Goal: Task Accomplishment & Management: Manage account settings

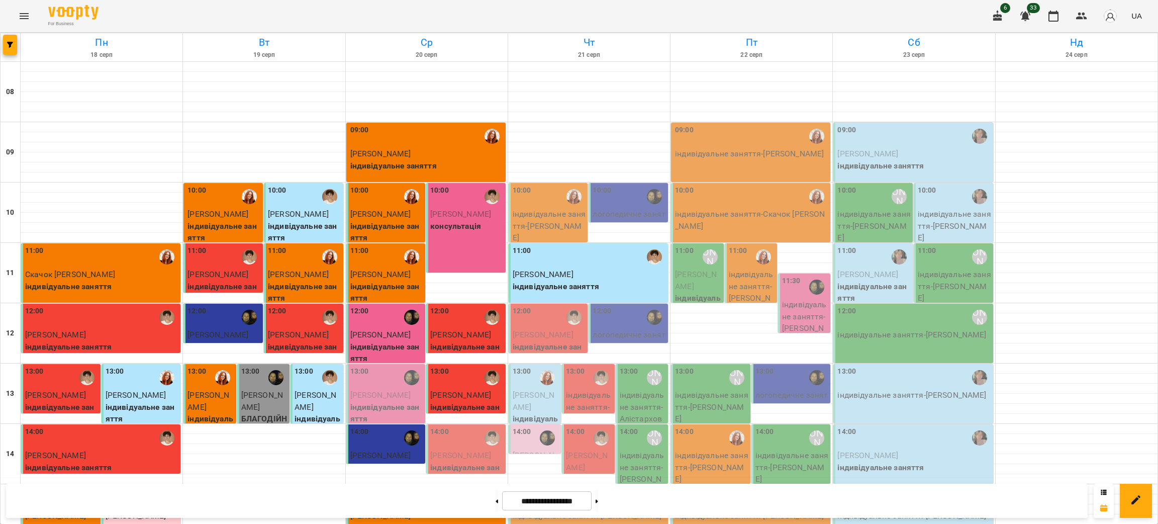
scroll to position [75, 0]
click at [625, 305] on div "12:00" at bounding box center [628, 316] width 73 height 23
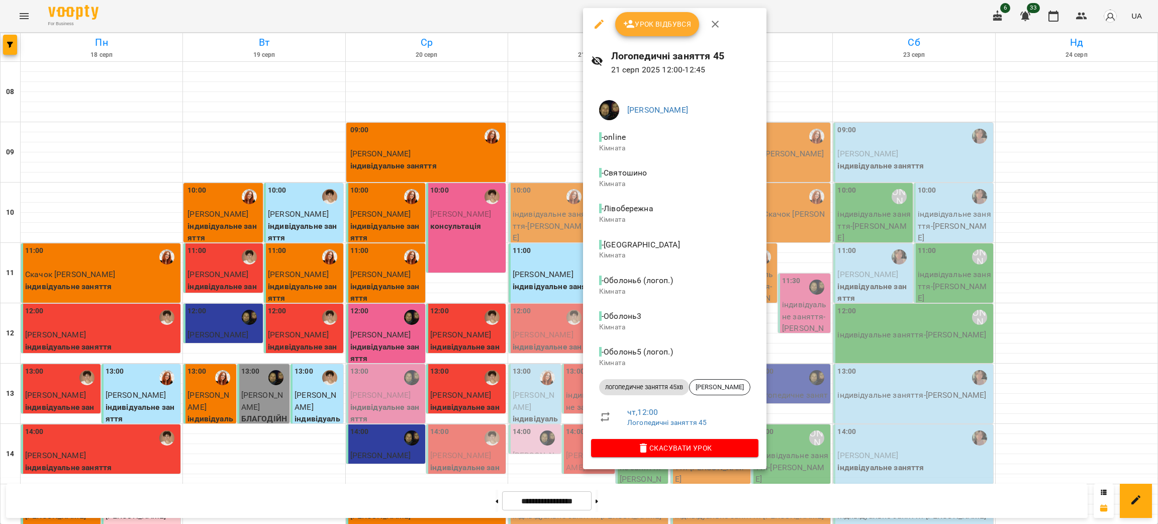
click at [713, 21] on icon "button" at bounding box center [715, 24] width 12 height 12
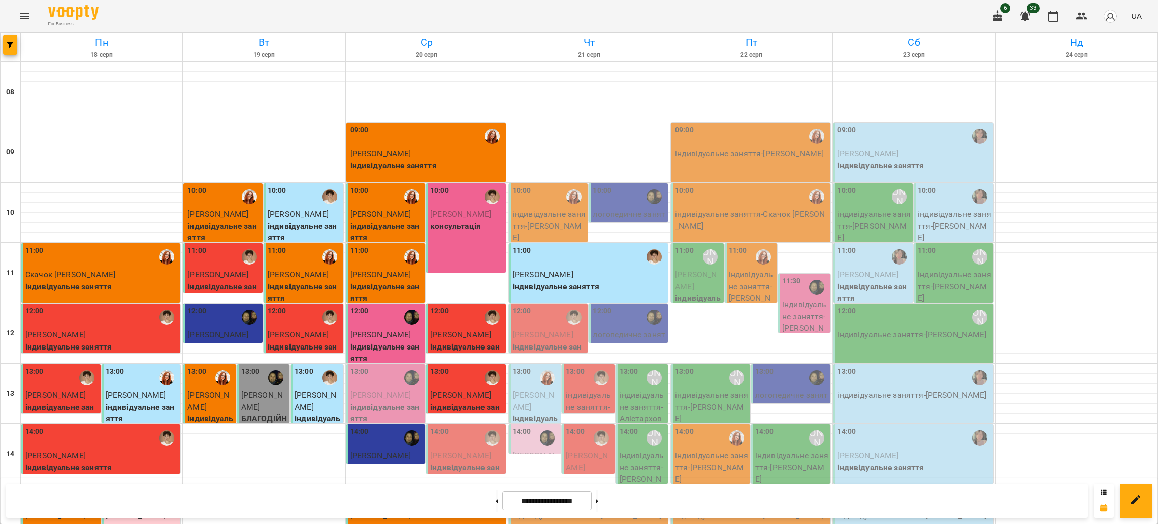
click at [605, 185] on div "10:00" at bounding box center [628, 196] width 73 height 23
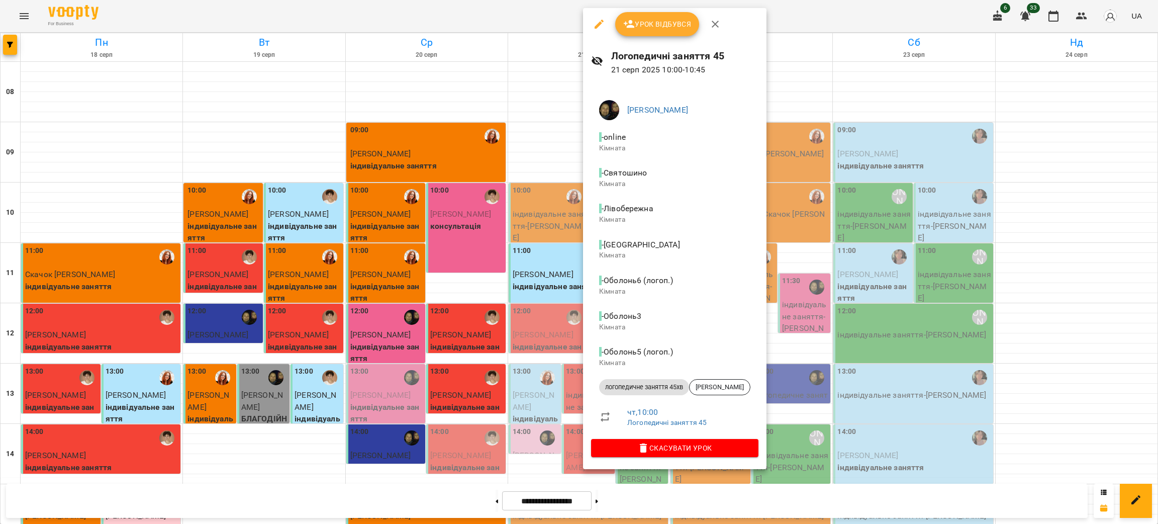
click at [712, 21] on icon "button" at bounding box center [714, 24] width 7 height 7
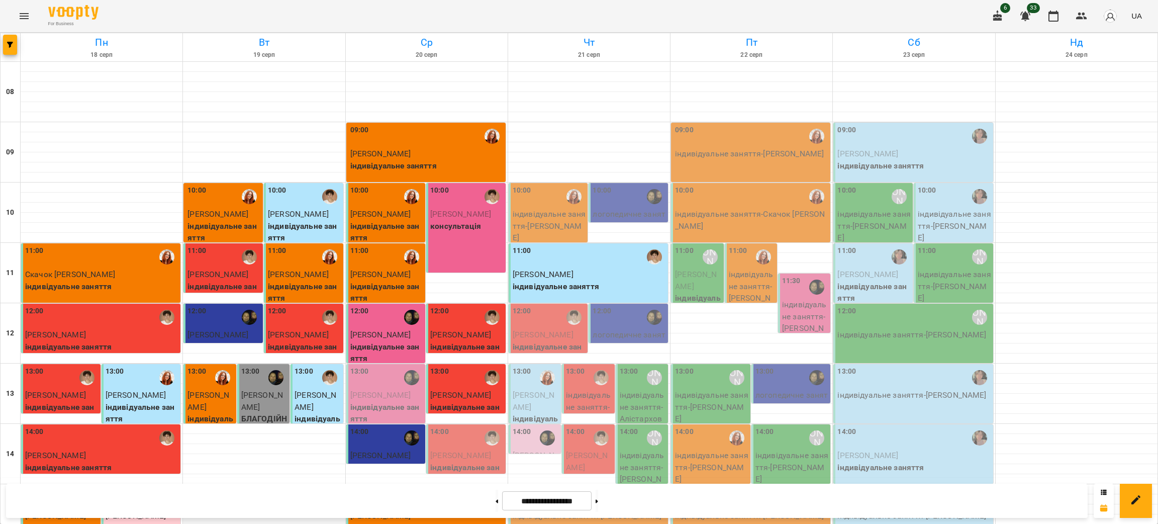
scroll to position [301, 0]
click at [451, 450] on span "[PERSON_NAME]" at bounding box center [460, 455] width 61 height 10
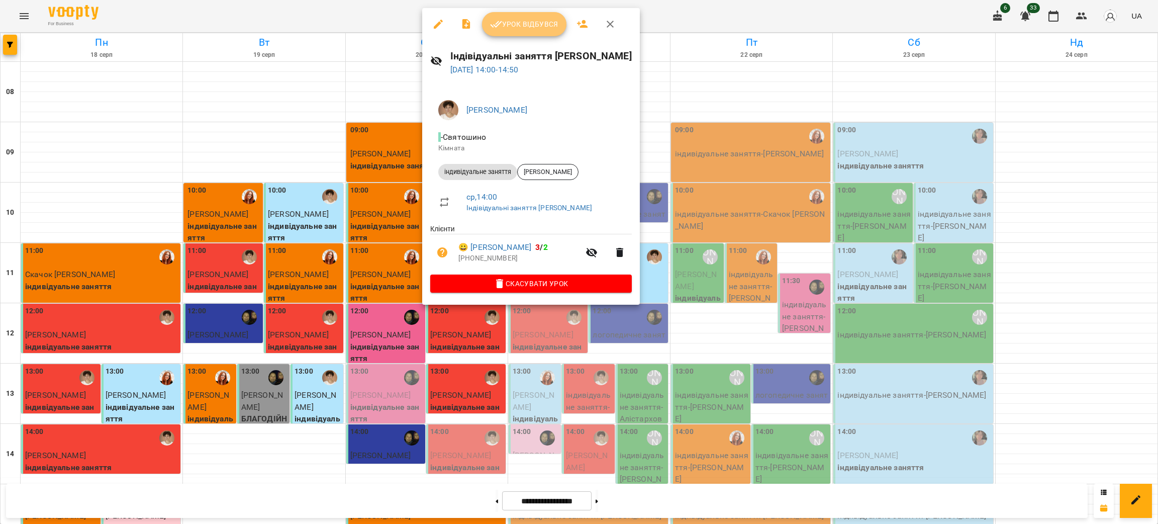
click at [520, 21] on span "Урок відбувся" at bounding box center [524, 24] width 68 height 12
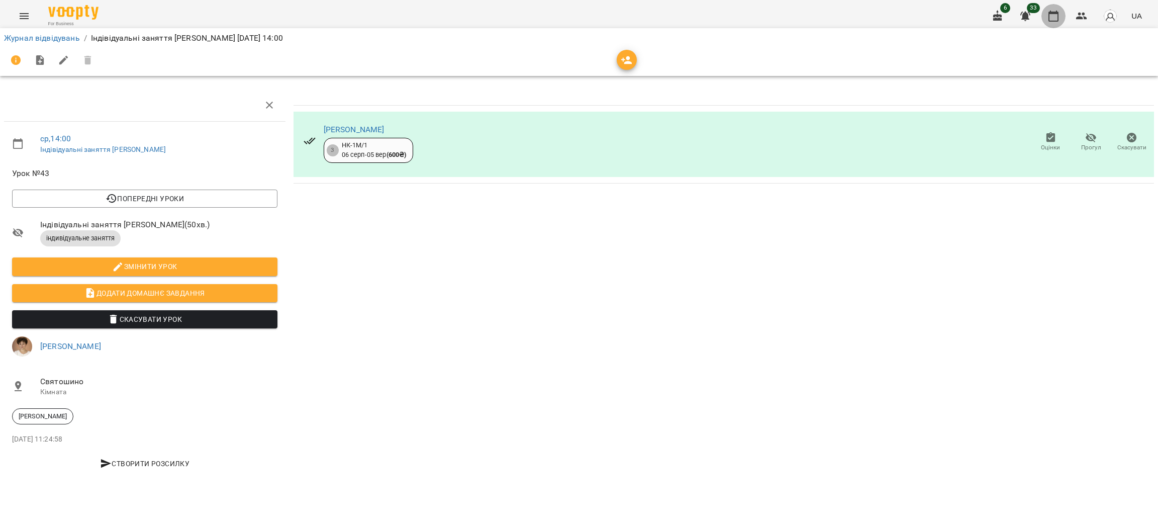
click at [1053, 20] on icon "button" at bounding box center [1053, 16] width 12 height 12
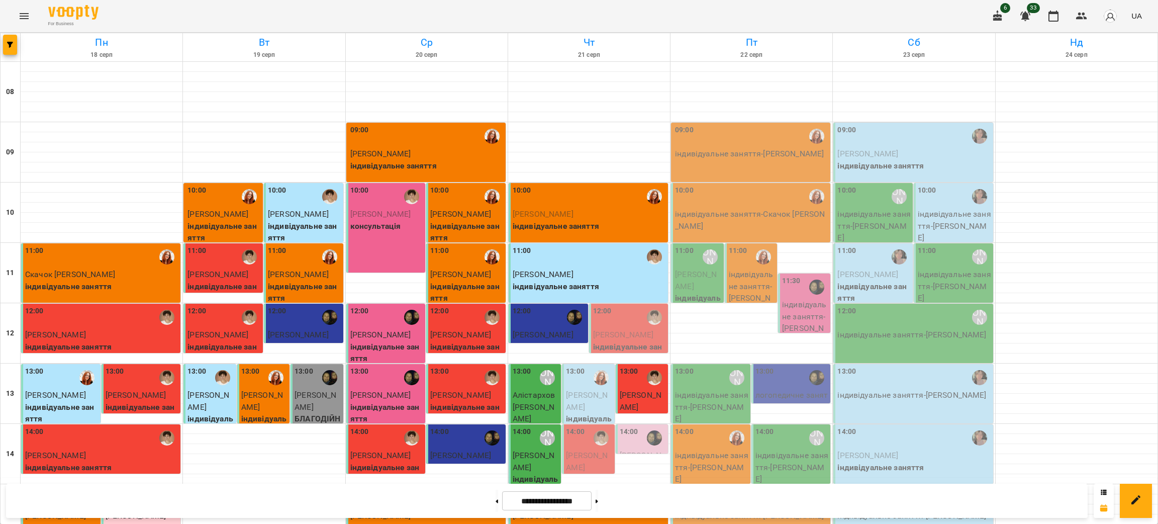
scroll to position [98, 0]
